Goal: Information Seeking & Learning: Check status

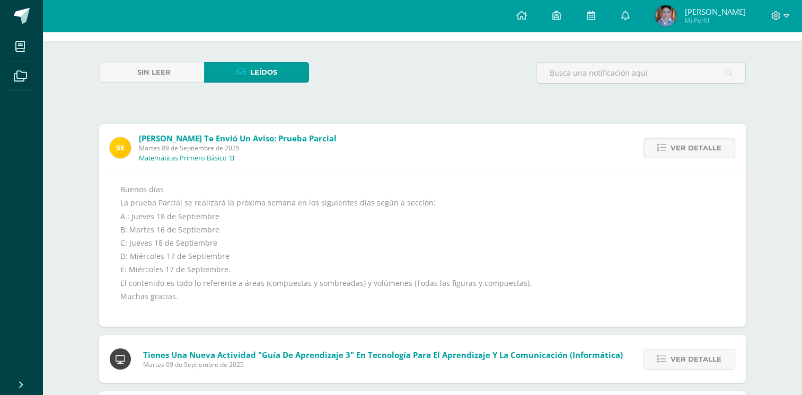
scroll to position [40, 0]
click at [699, 152] on span "Ver detalle" at bounding box center [696, 147] width 51 height 20
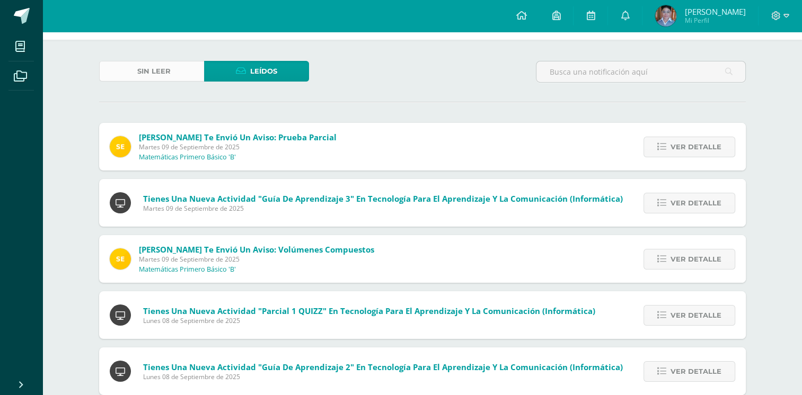
click at [155, 78] on span "Sin leer" at bounding box center [153, 71] width 33 height 20
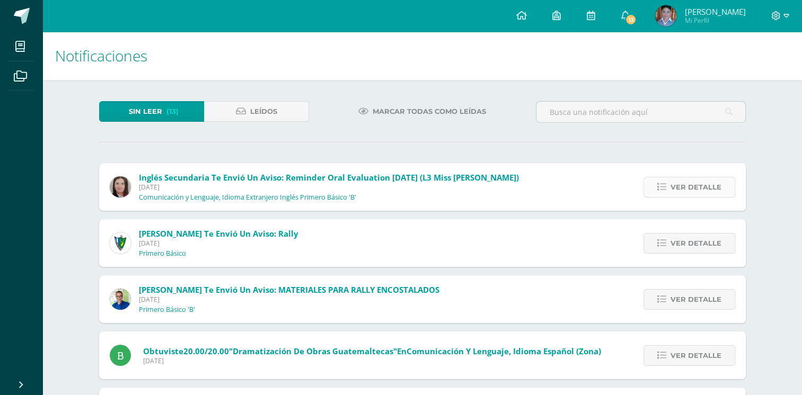
click at [688, 189] on span "Ver detalle" at bounding box center [696, 188] width 51 height 20
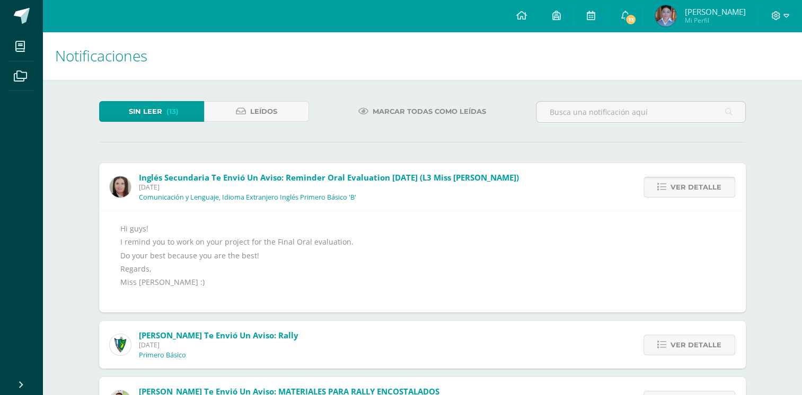
click at [688, 192] on span "Ver detalle" at bounding box center [696, 188] width 51 height 20
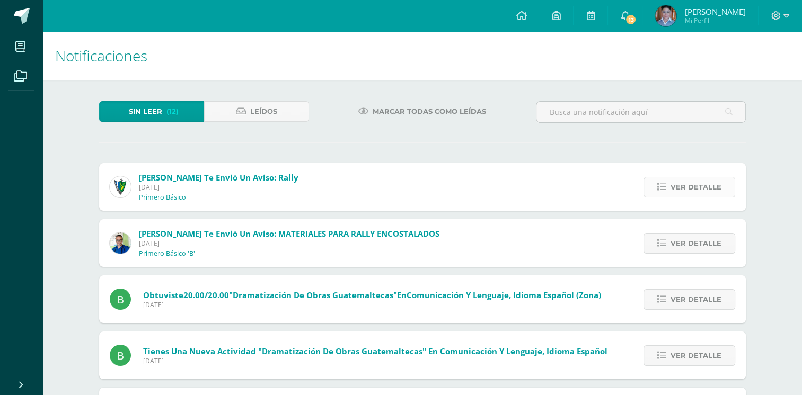
click at [691, 193] on span "Ver detalle" at bounding box center [696, 188] width 51 height 20
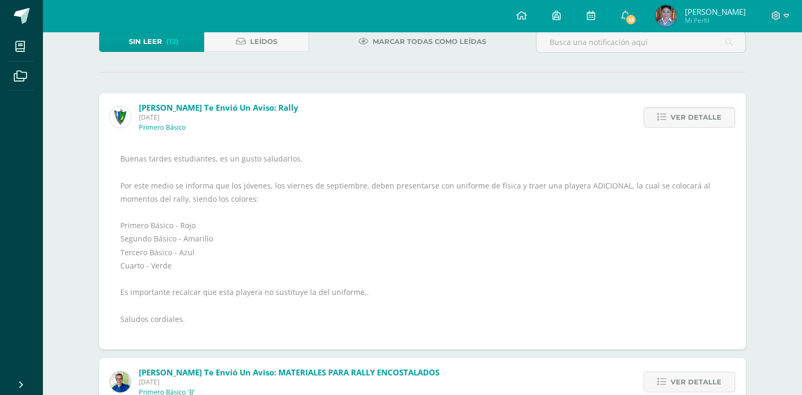
scroll to position [72, 0]
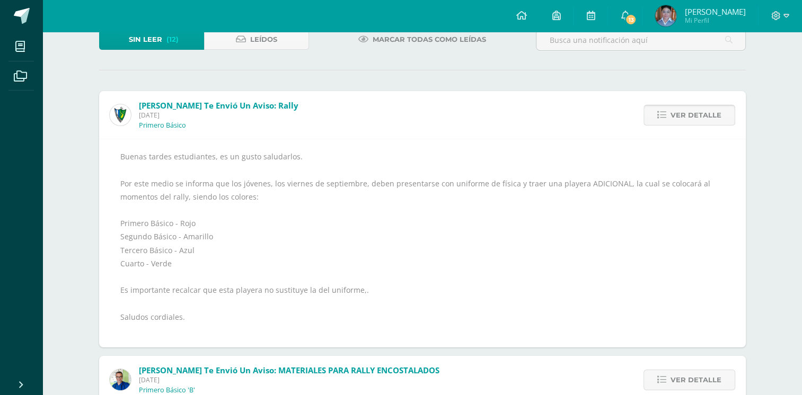
click at [668, 115] on link "Ver detalle" at bounding box center [690, 115] width 92 height 21
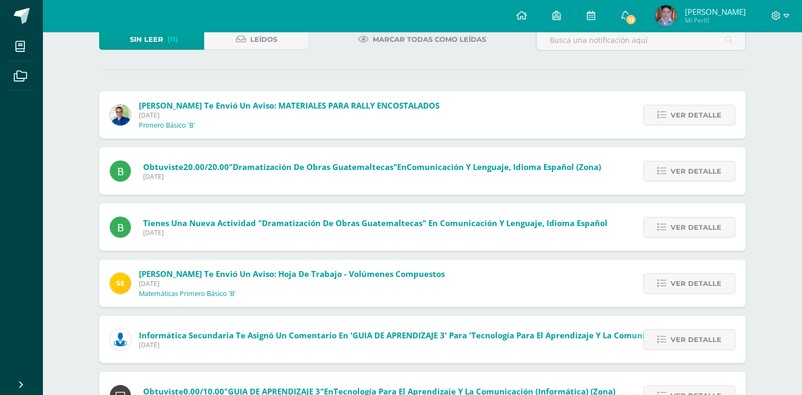
click at [668, 115] on link "Ver detalle" at bounding box center [690, 115] width 92 height 21
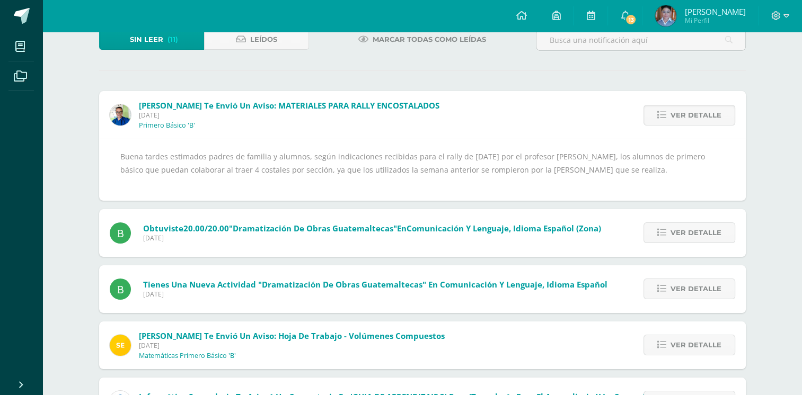
click at [668, 115] on link "Ver detalle" at bounding box center [690, 115] width 92 height 21
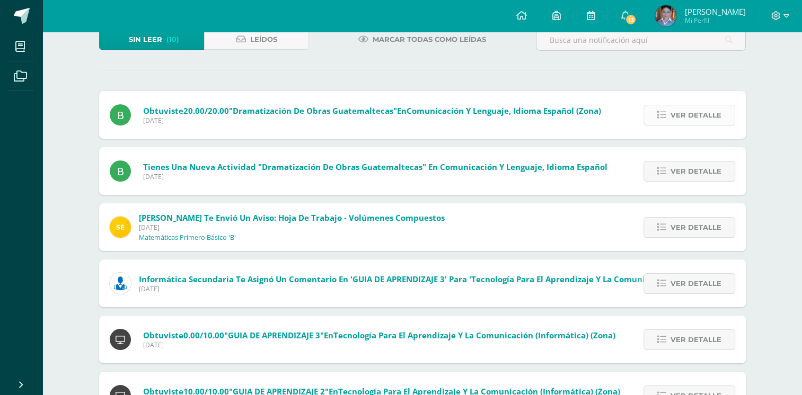
click at [668, 115] on link "Ver detalle" at bounding box center [690, 115] width 92 height 21
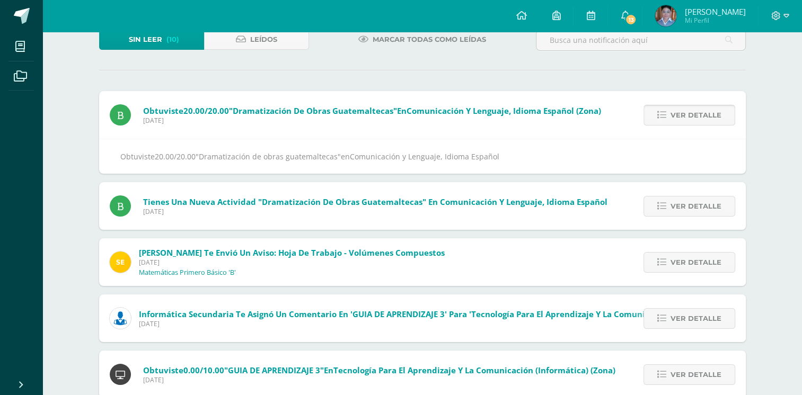
click at [668, 115] on link "Ver detalle" at bounding box center [690, 115] width 92 height 21
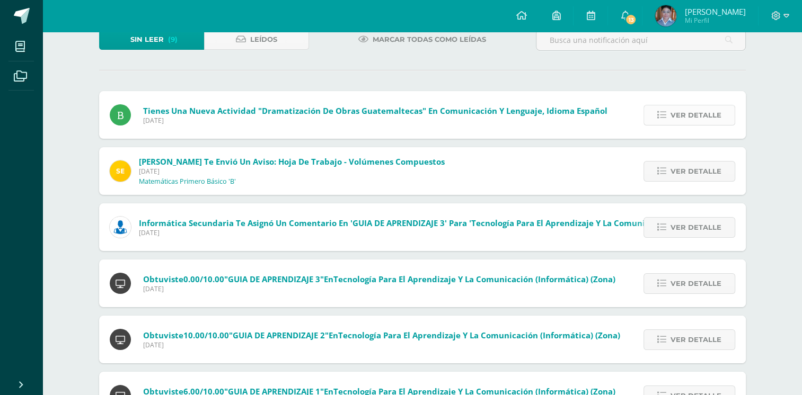
click at [668, 115] on link "Ver detalle" at bounding box center [690, 115] width 92 height 21
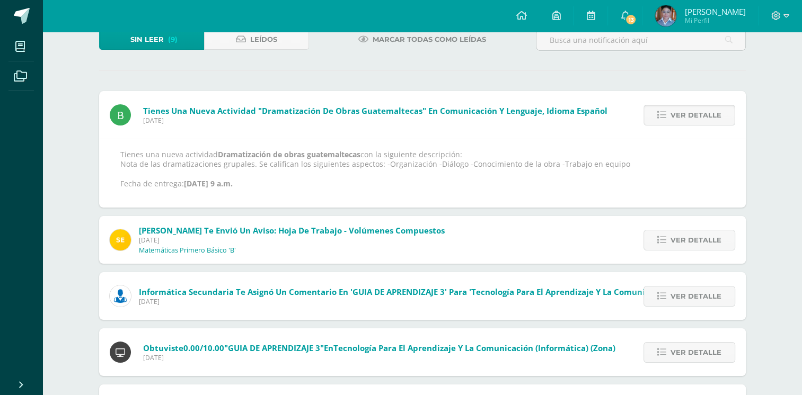
click at [668, 115] on link "Ver detalle" at bounding box center [690, 115] width 92 height 21
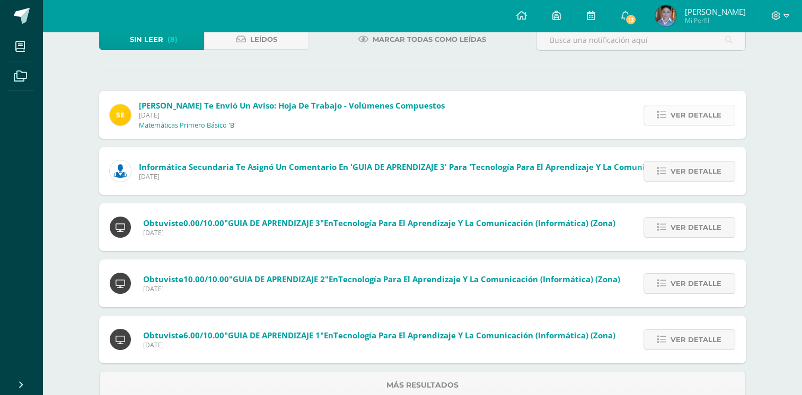
click at [668, 118] on link "Ver detalle" at bounding box center [690, 115] width 92 height 21
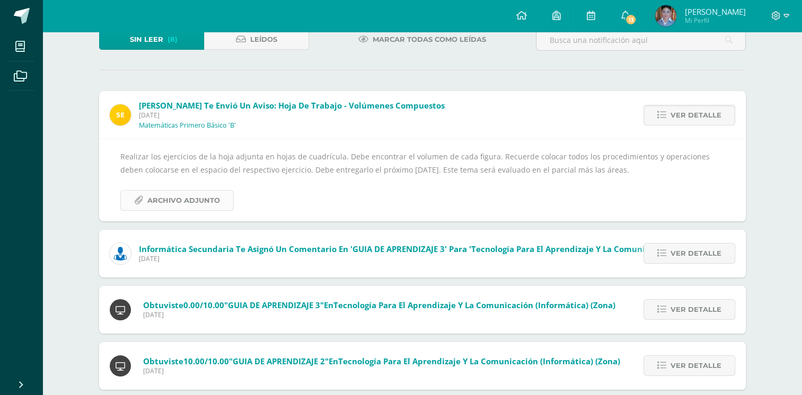
click at [170, 206] on span "Archivo Adjunto" at bounding box center [183, 201] width 73 height 20
click at [204, 200] on span "Archivo Adjunto" at bounding box center [183, 201] width 73 height 20
